Goal: Information Seeking & Learning: Learn about a topic

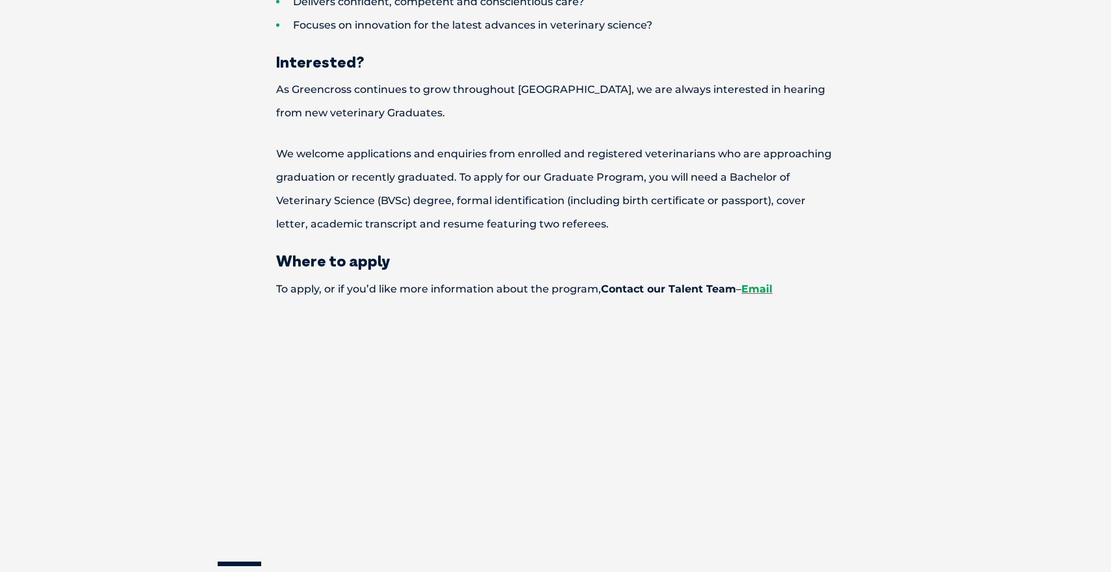
scroll to position [1580, 0]
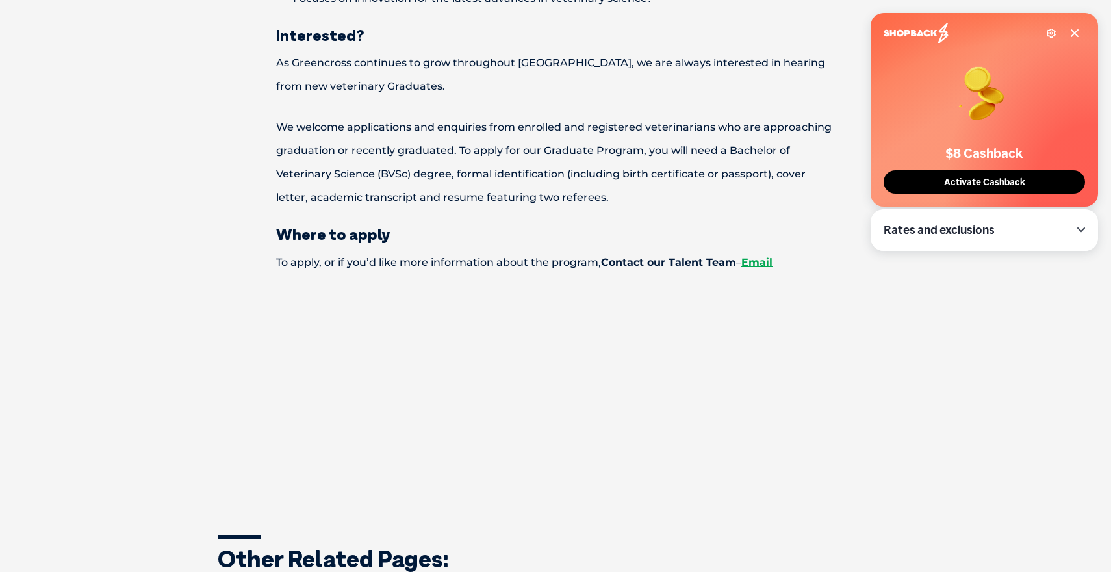
click at [681, 147] on p "We welcome applications and enquiries from enrolled and registered veterinarian…" at bounding box center [556, 163] width 650 height 94
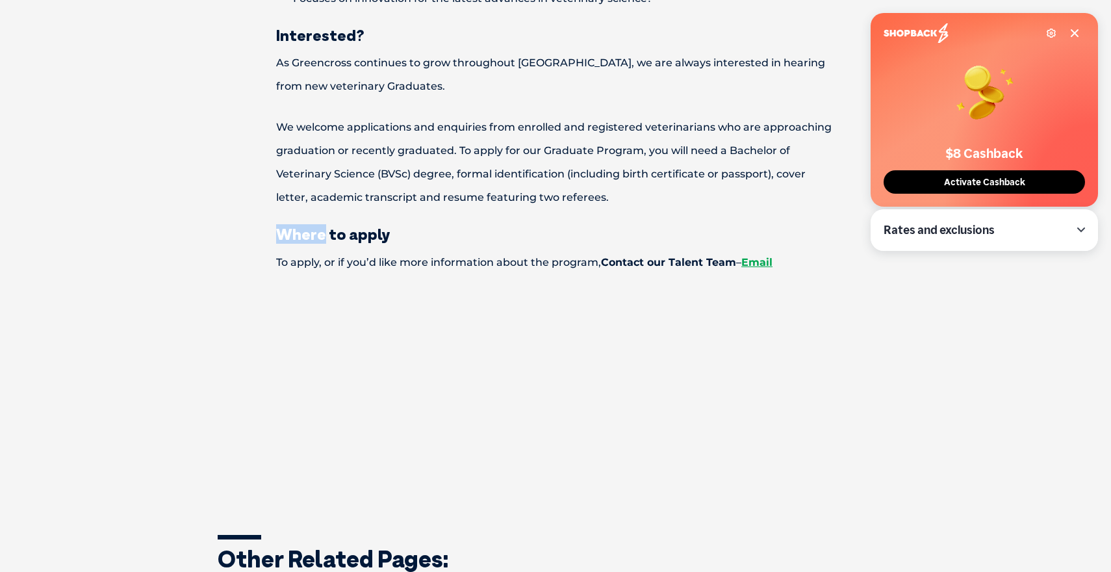
click at [715, 163] on p "We welcome applications and enquiries from enrolled and registered veterinarian…" at bounding box center [556, 163] width 650 height 94
click at [1075, 32] on icon at bounding box center [1074, 33] width 6 height 6
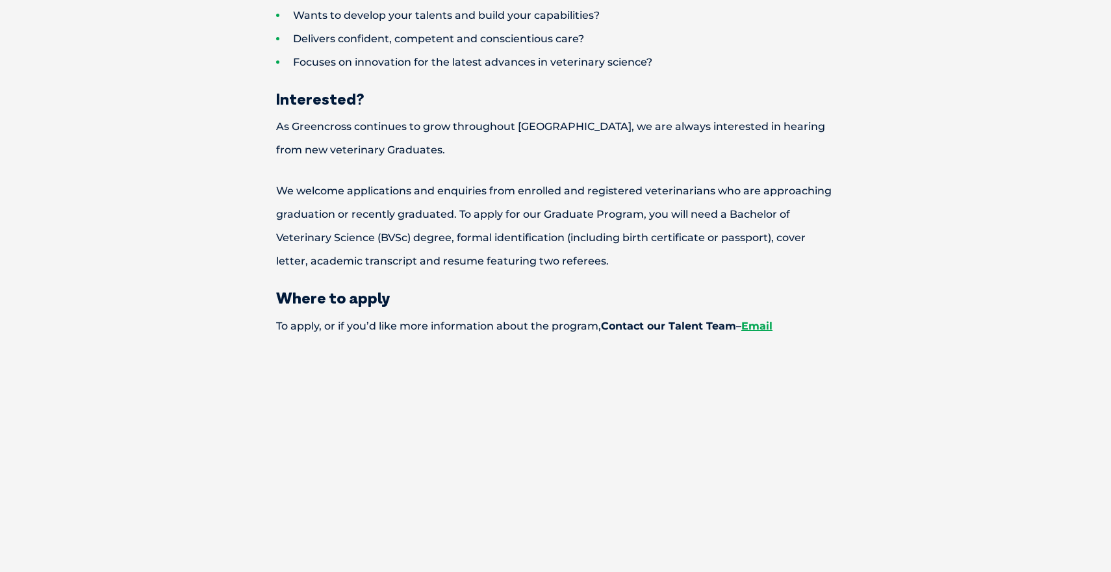
scroll to position [1514, 0]
